Goal: Information Seeking & Learning: Learn about a topic

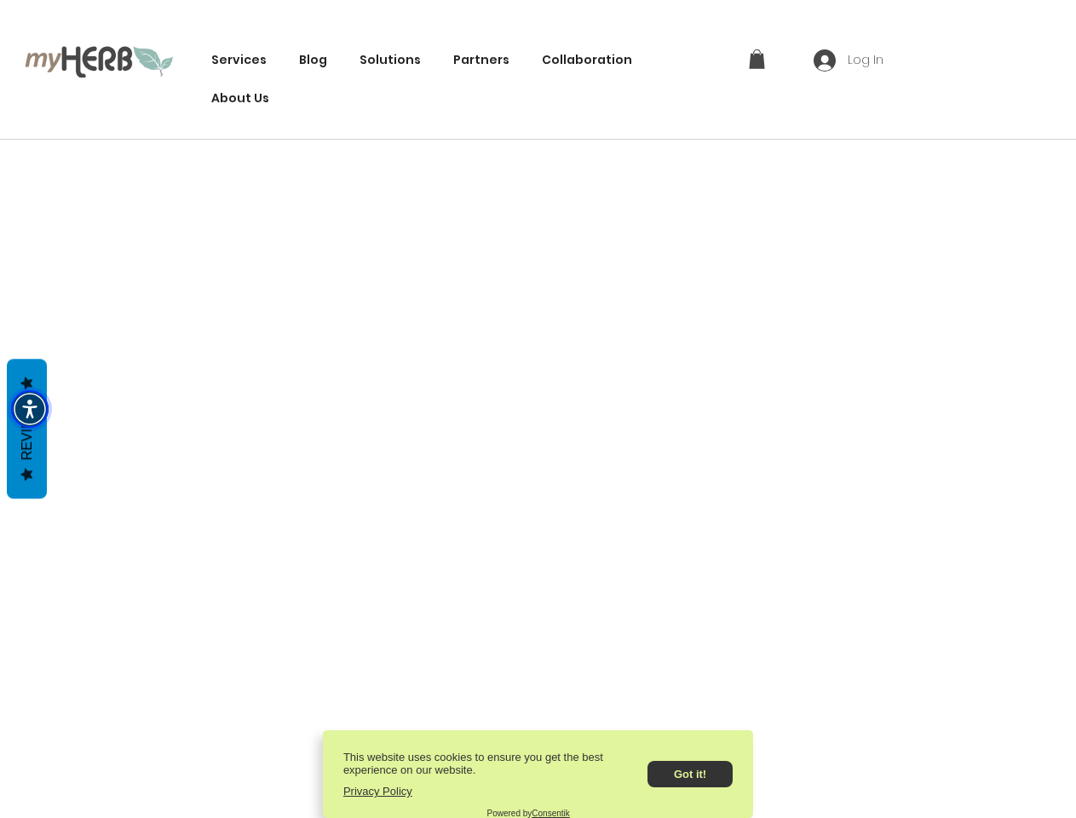
click at [30, 409] on img "Accessibility Menu" at bounding box center [29, 408] width 37 height 37
click at [0, 0] on img "Accessibility Menu" at bounding box center [0, 0] width 0 height 0
click at [381, 60] on body "top of page Services Innovation The Green Tech Stack Code Green Open-Source Pro…" at bounding box center [538, 409] width 1076 height 818
click at [756, 59] on body "top of page Services Innovation The Green Tech Stack Code Green Open-Source Pro…" at bounding box center [538, 409] width 1076 height 818
click at [849, 60] on body "top of page Services Innovation The Green Tech Stack Code Green Open-Source Pro…" at bounding box center [538, 409] width 1076 height 818
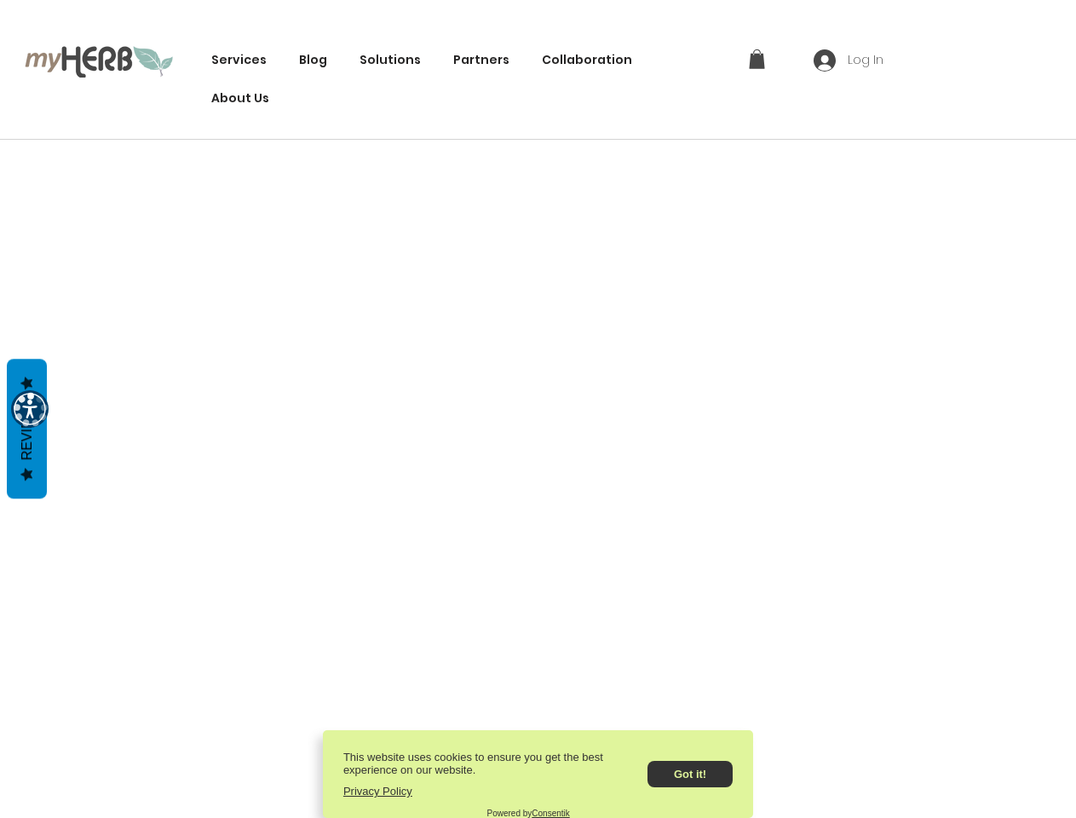
click at [690, 769] on body "top of page Services Innovation The Green Tech Stack Code Green Open-Source Pro…" at bounding box center [538, 409] width 1076 height 818
